Goal: Information Seeking & Learning: Learn about a topic

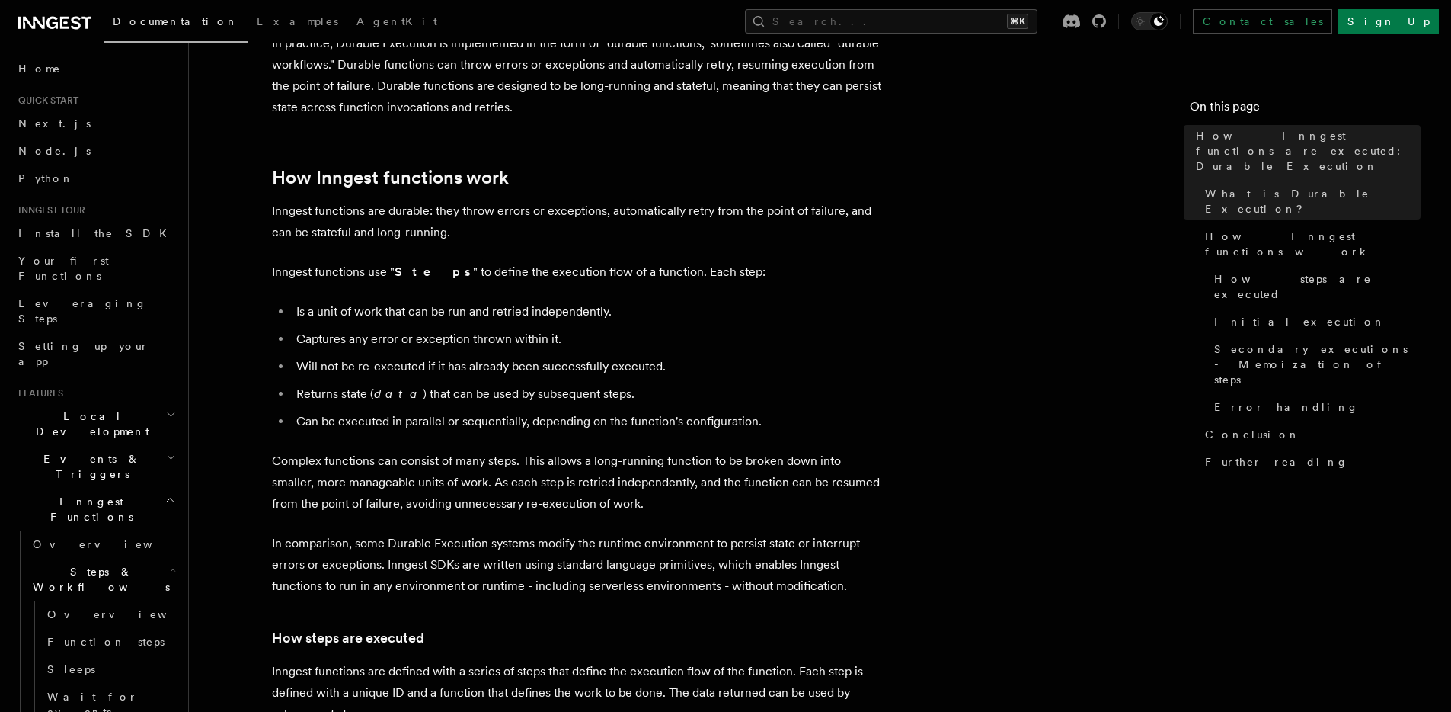
scroll to position [698, 0]
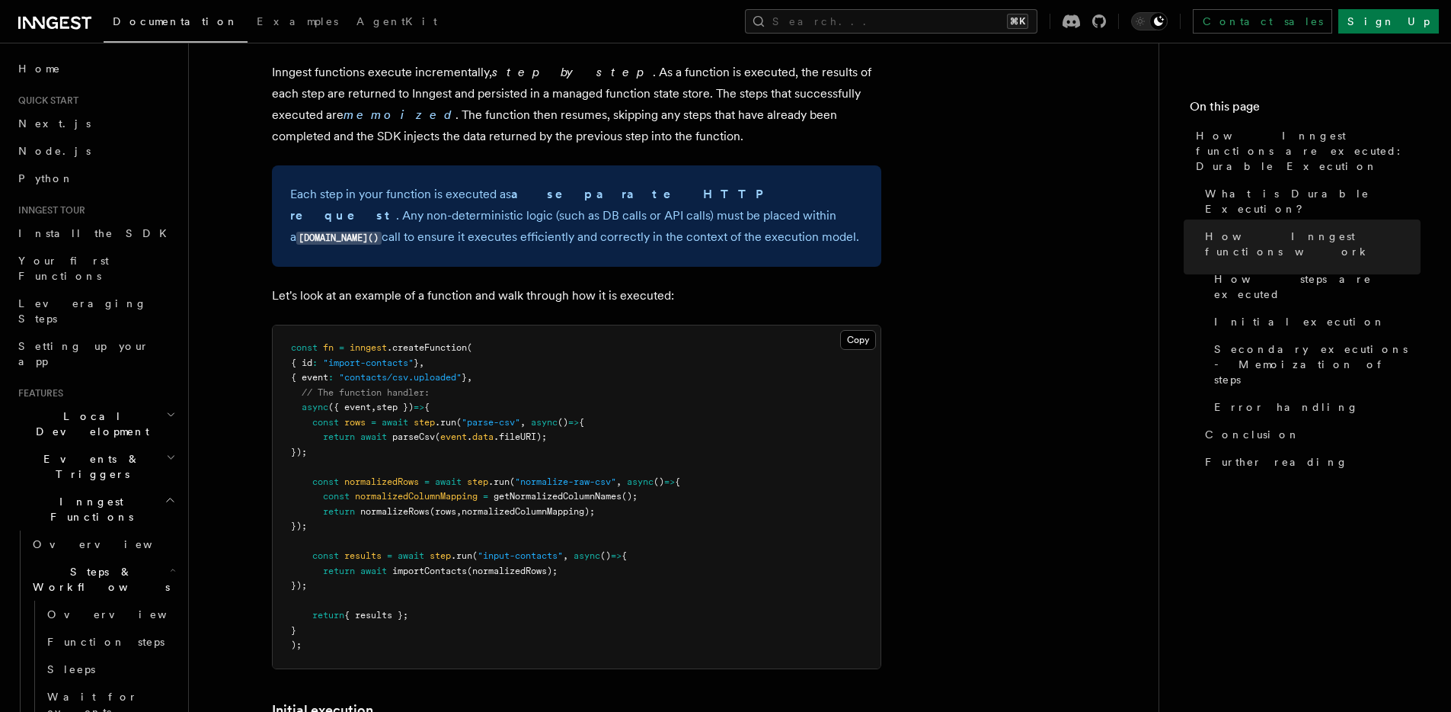
scroll to position [1457, 0]
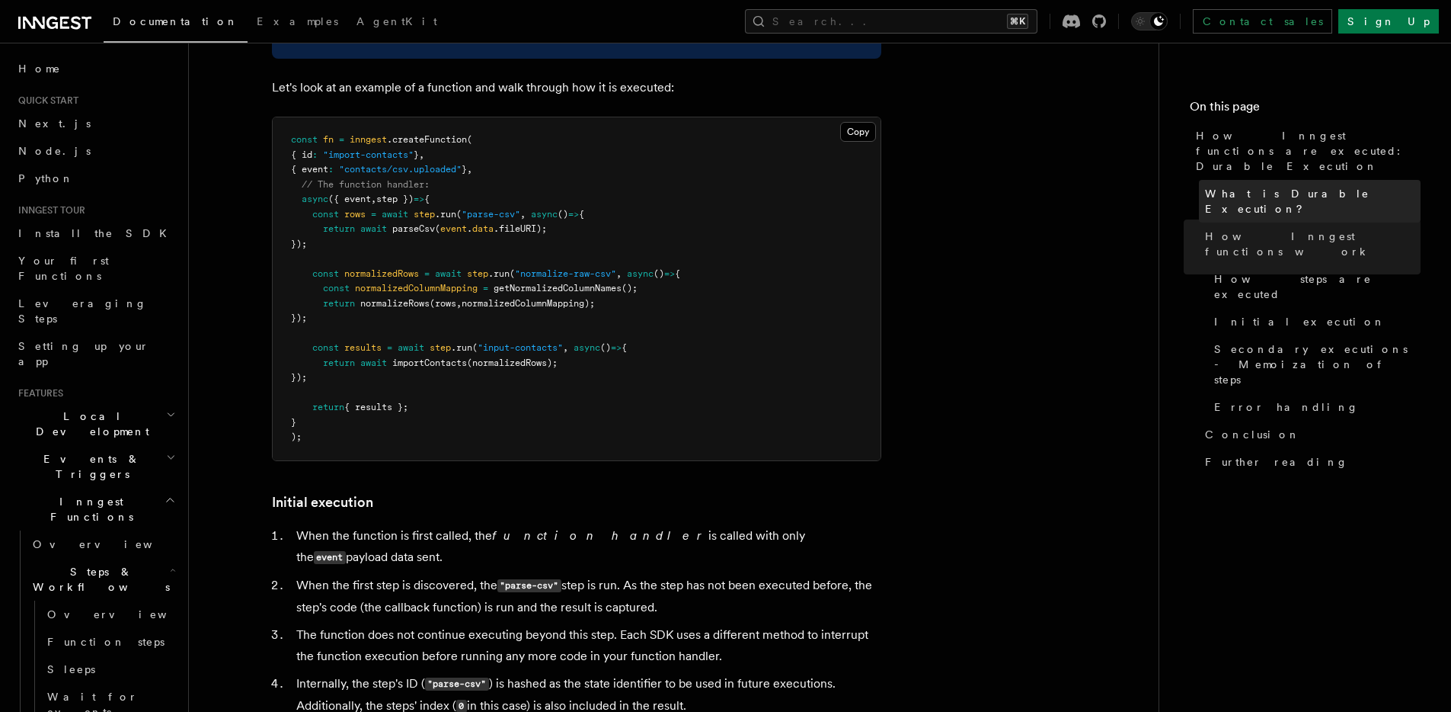
click at [1230, 186] on span "What is Durable Execution?" at bounding box center [1313, 201] width 216 height 30
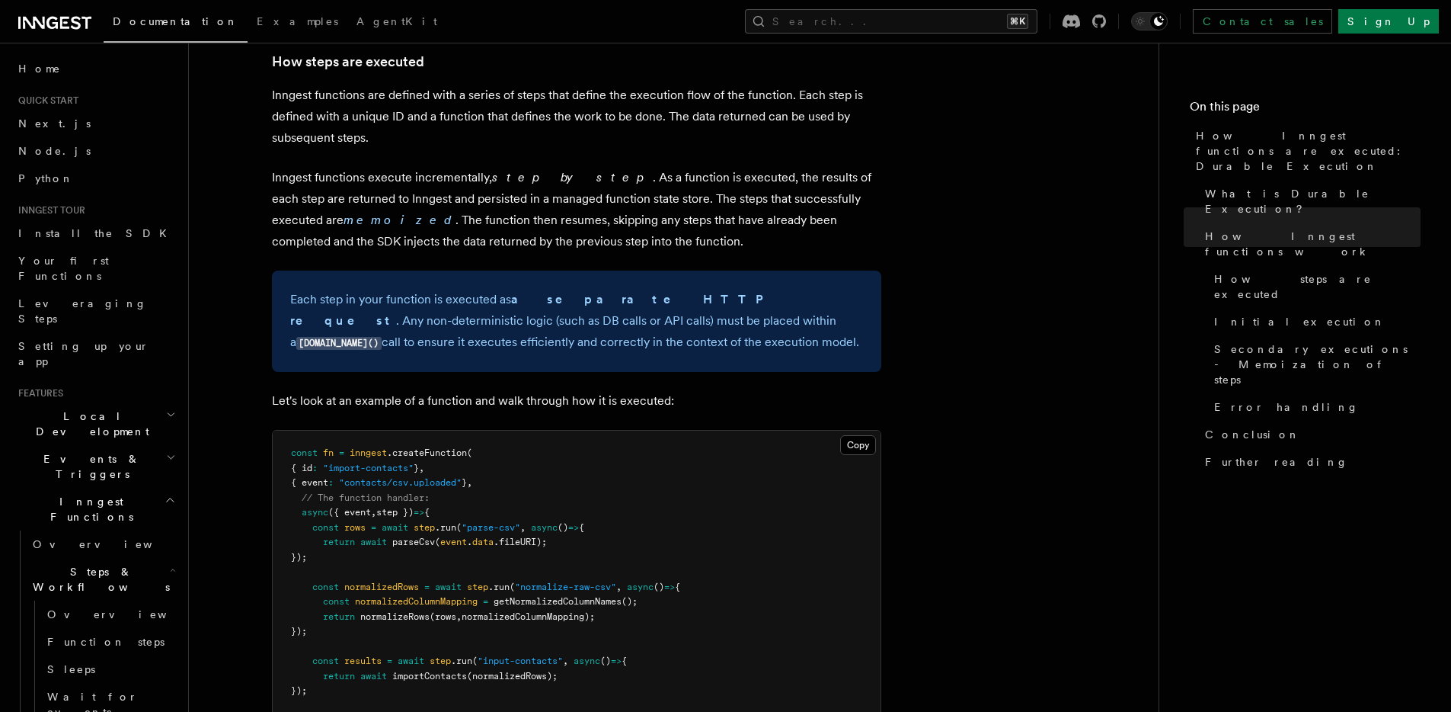
scroll to position [1154, 0]
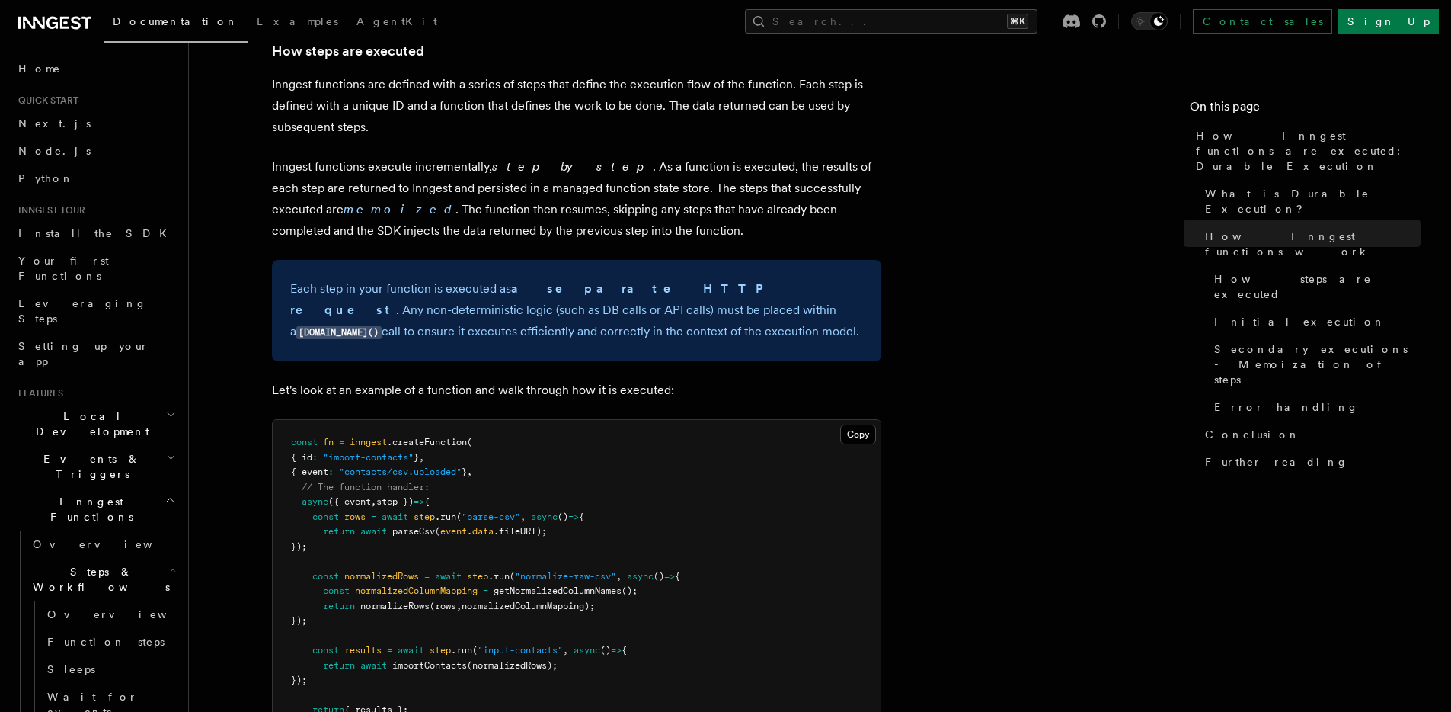
drag, startPoint x: 656, startPoint y: 245, endPoint x: 625, endPoint y: 283, distance: 49.9
click at [625, 283] on p "Each step in your function is executed as a separate HTTP request . Any non-det…" at bounding box center [576, 310] width 573 height 65
copy p "Any non-deterministic logic (such as DB calls or API calls) must be placed with…"
click at [624, 291] on p "Each step in your function is executed as a separate HTTP request . Any non-det…" at bounding box center [576, 310] width 573 height 65
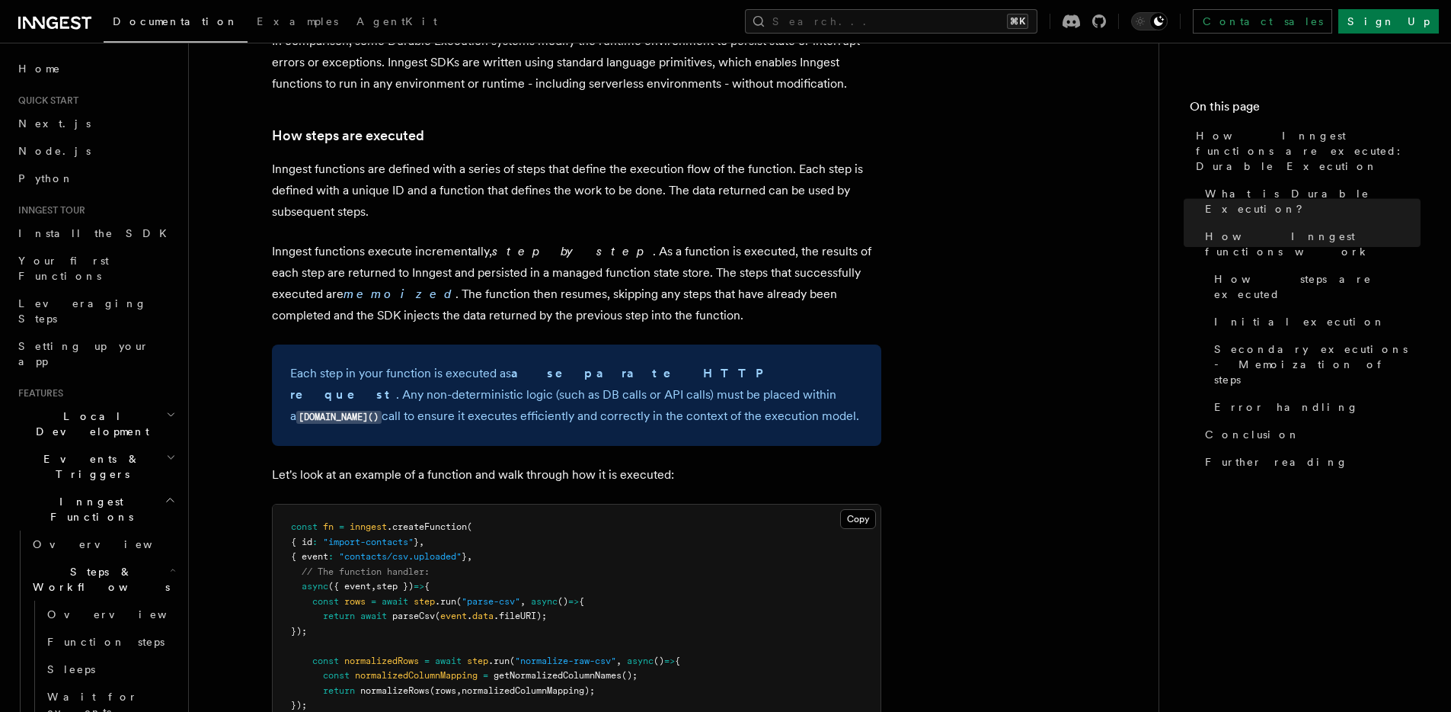
scroll to position [1067, 0]
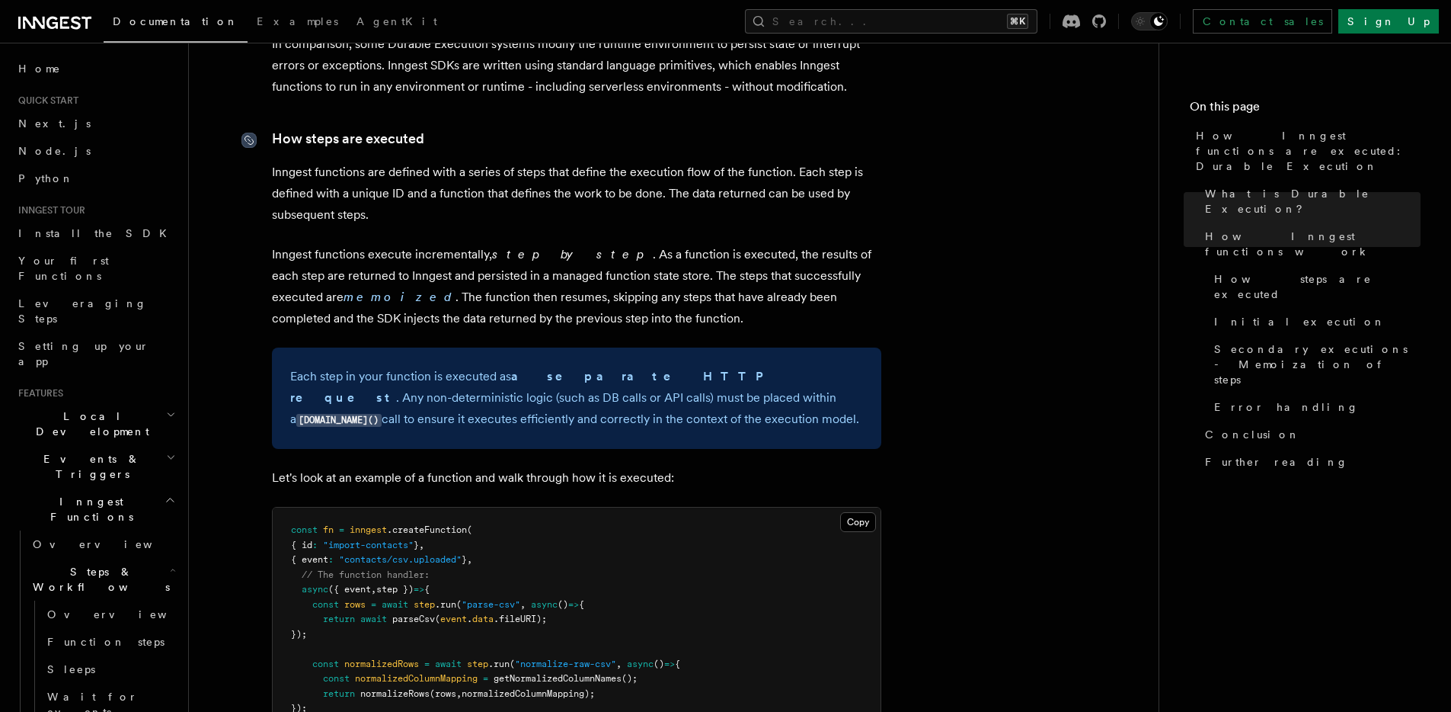
click at [250, 133] on icon at bounding box center [249, 140] width 15 height 15
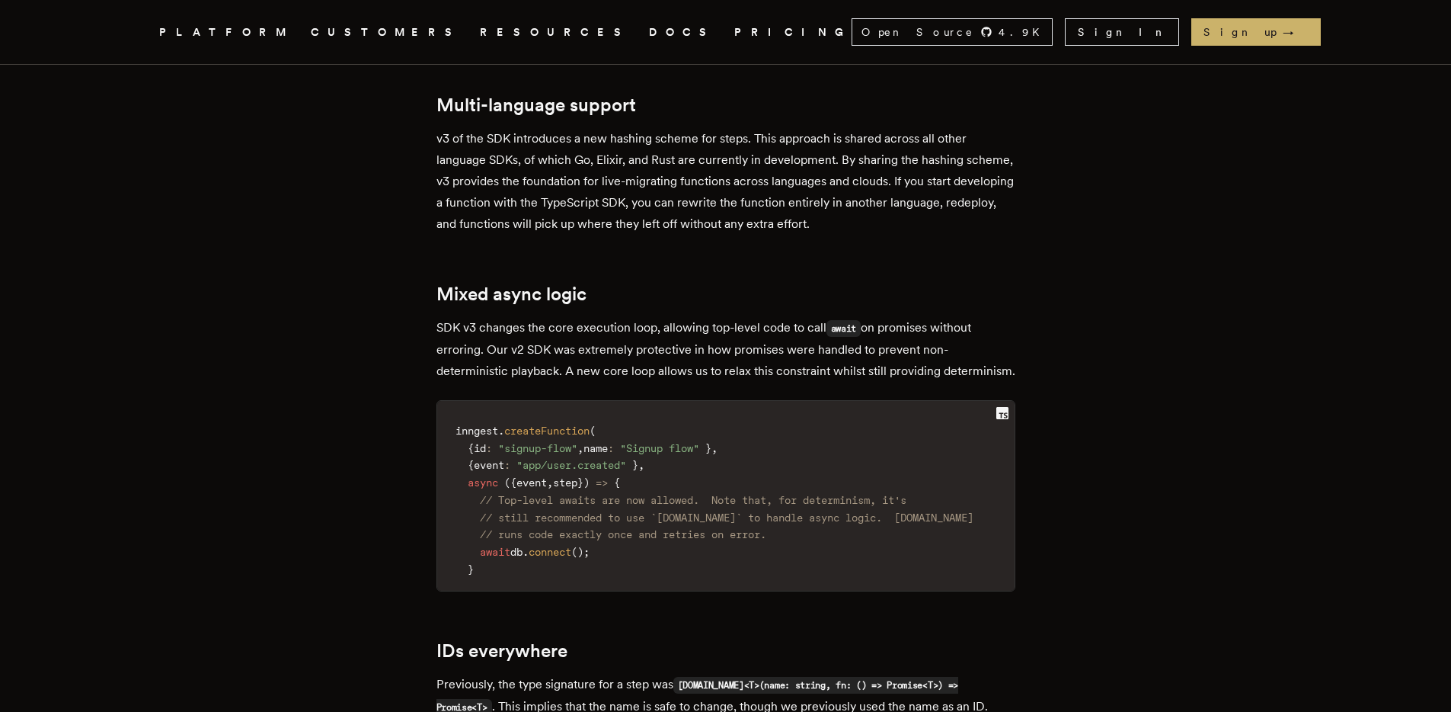
scroll to position [759, 0]
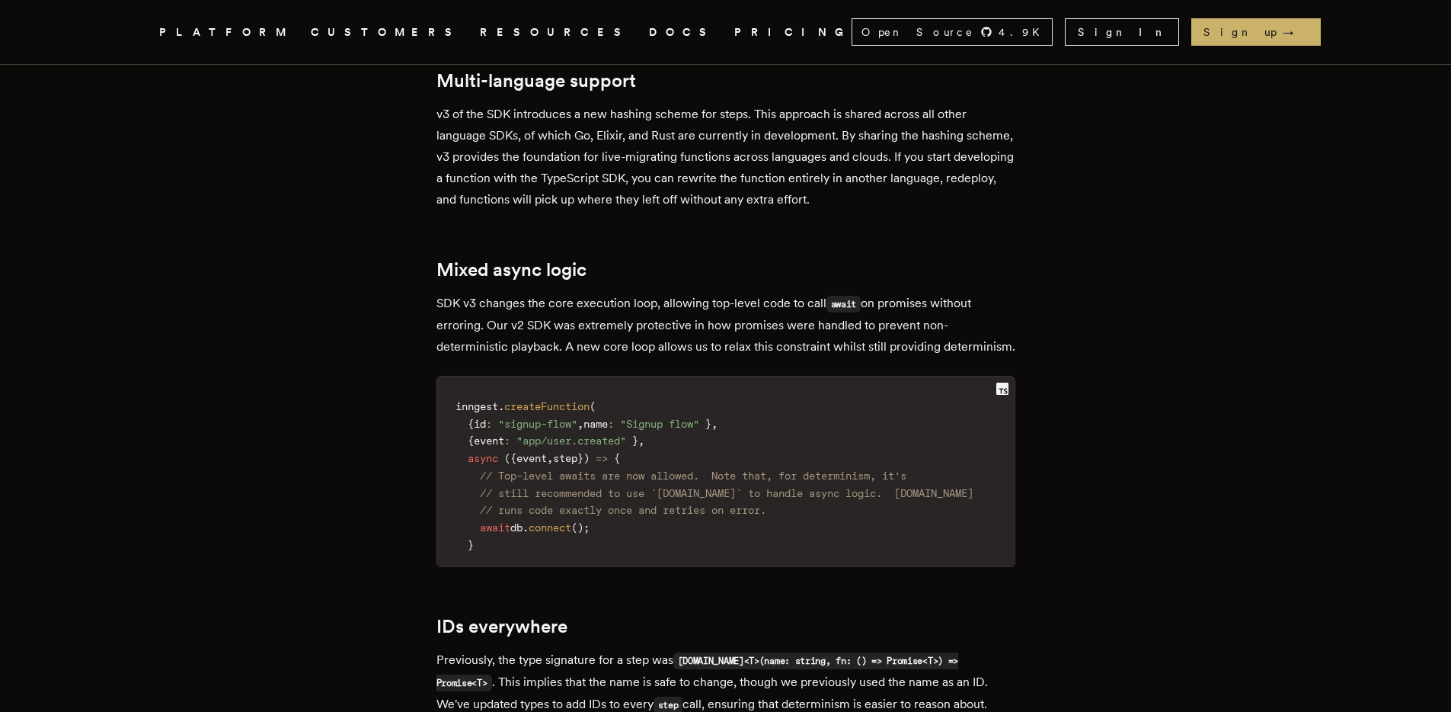
click at [578, 271] on h2 "Mixed async logic" at bounding box center [726, 269] width 579 height 21
click at [464, 273] on h2 "Mixed async logic" at bounding box center [726, 269] width 579 height 21
click at [446, 270] on h2 "Mixed async logic" at bounding box center [726, 269] width 579 height 21
